Goal: Information Seeking & Learning: Learn about a topic

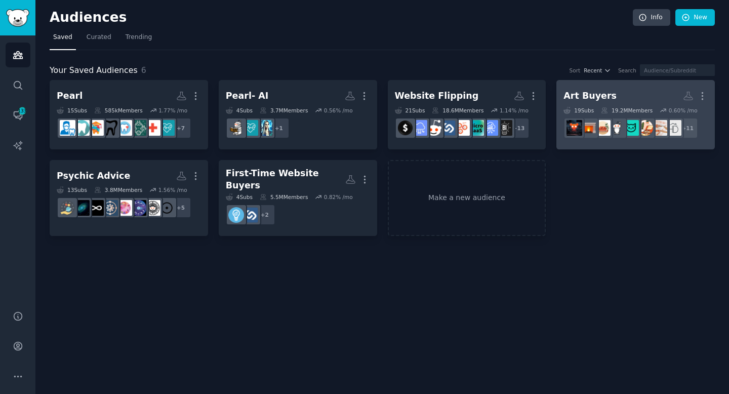
click at [584, 101] on div "Art Buyers" at bounding box center [589, 96] width 53 height 13
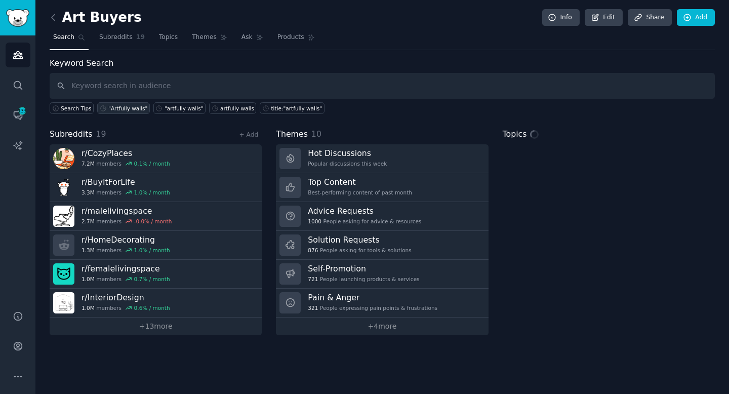
click at [118, 109] on div ""Artfully walls"" at bounding box center [127, 108] width 39 height 7
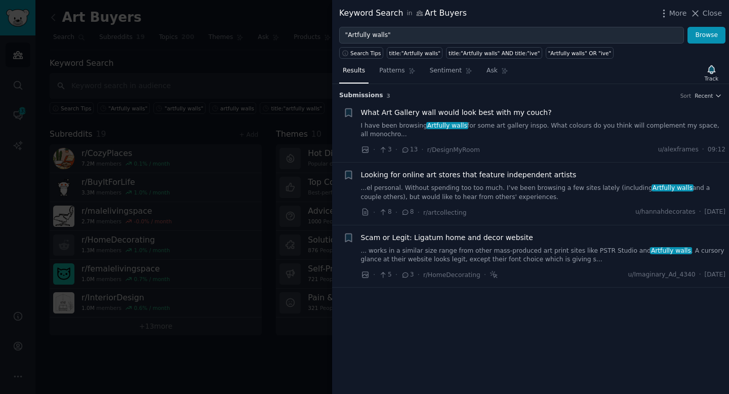
click at [460, 110] on span "What Art Gallery wall would look best with my couch?" at bounding box center [456, 112] width 191 height 11
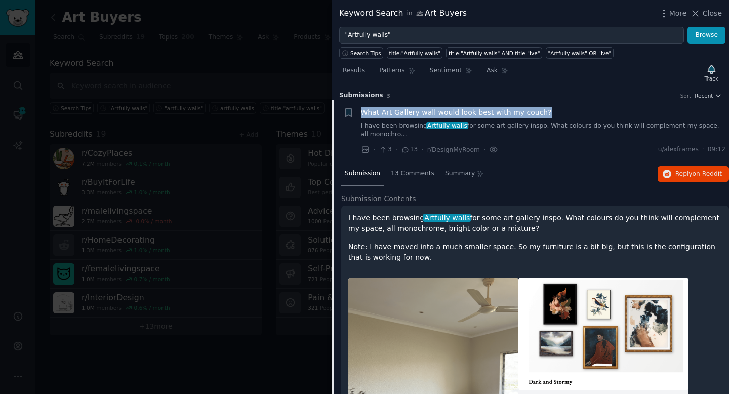
drag, startPoint x: 427, startPoint y: 115, endPoint x: 361, endPoint y: 116, distance: 65.3
click at [361, 116] on div "What Art Gallery wall would look best with my couch?" at bounding box center [543, 112] width 365 height 11
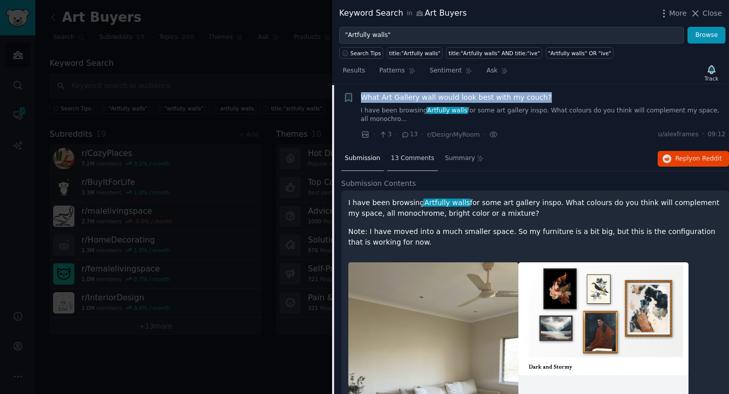
scroll to position [16, 0]
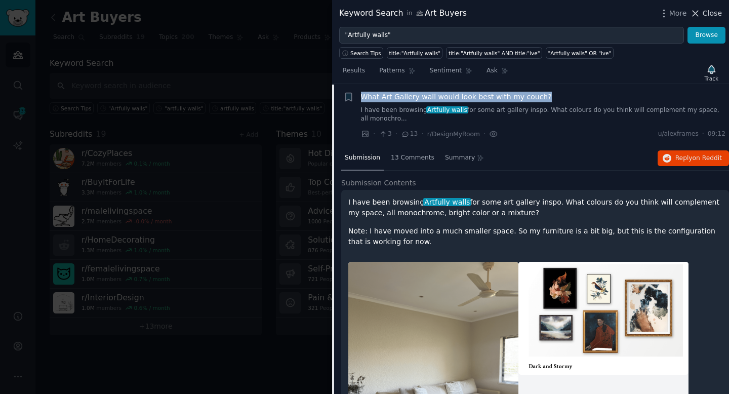
click at [706, 17] on span "Close" at bounding box center [711, 13] width 19 height 11
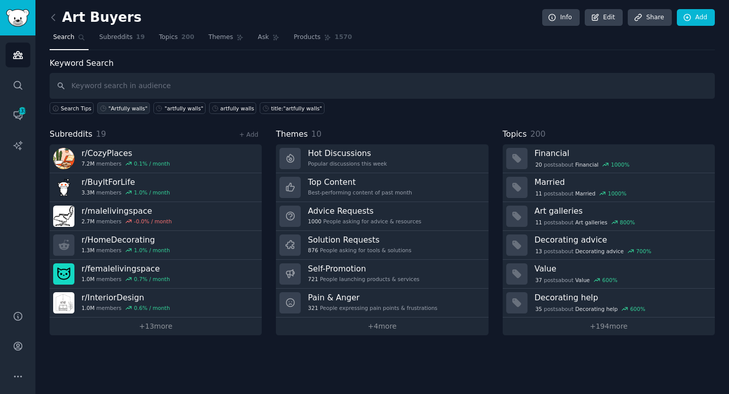
click at [135, 106] on div ""Artfully walls"" at bounding box center [127, 108] width 39 height 7
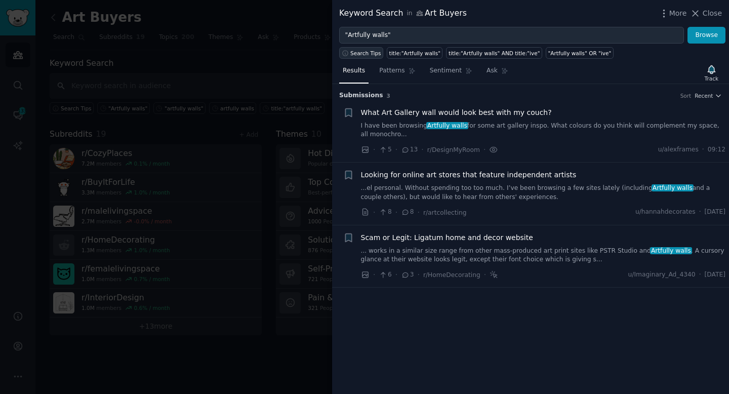
click at [370, 50] on span "Search Tips" at bounding box center [365, 53] width 31 height 7
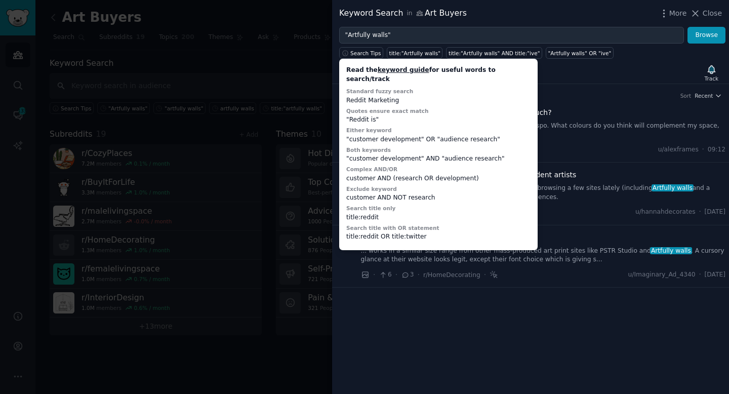
click at [400, 70] on link "keyword guide" at bounding box center [403, 69] width 52 height 7
click at [590, 18] on div "Keyword Search in Art Buyers More Close" at bounding box center [530, 13] width 383 height 13
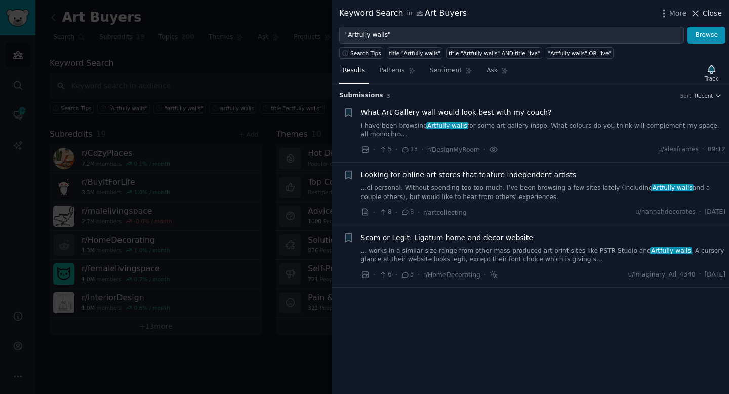
click at [697, 13] on icon at bounding box center [695, 13] width 11 height 11
